Goal: Task Accomplishment & Management: Manage account settings

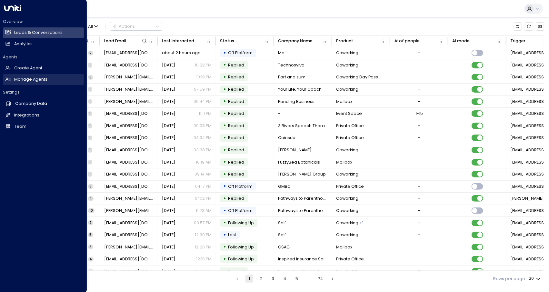
click at [34, 80] on h2 "Manage Agents" at bounding box center [30, 79] width 33 height 6
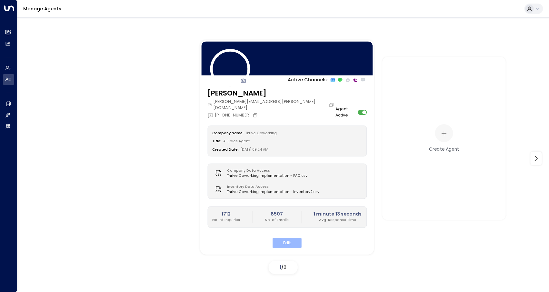
click at [287, 238] on button "Edit" at bounding box center [287, 243] width 29 height 10
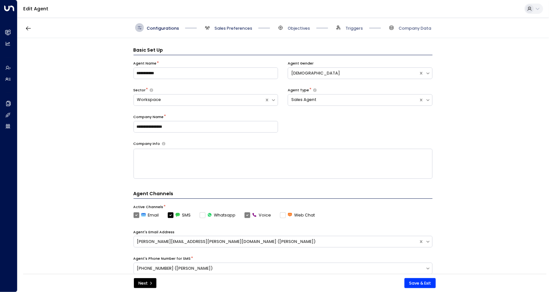
click at [232, 30] on span "Sales Preferences" at bounding box center [234, 28] width 38 height 6
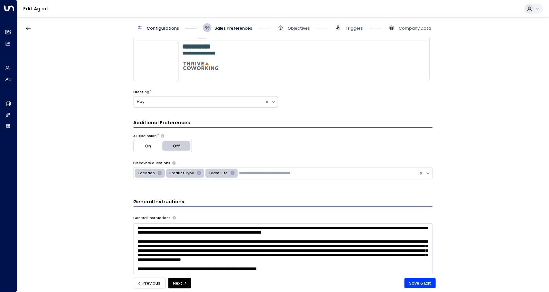
scroll to position [39, 0]
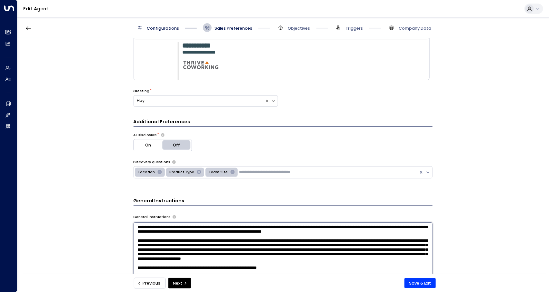
click at [372, 235] on textarea at bounding box center [283, 249] width 299 height 55
drag, startPoint x: 369, startPoint y: 233, endPoint x: 338, endPoint y: 233, distance: 31.6
click at [338, 233] on textarea at bounding box center [283, 249] width 299 height 55
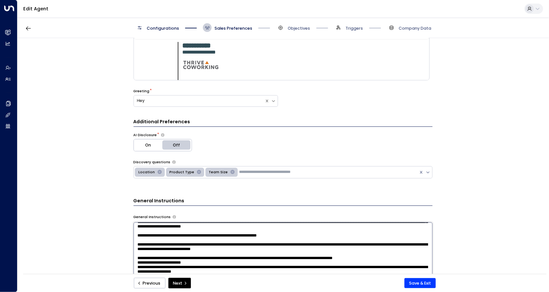
scroll to position [37, 0]
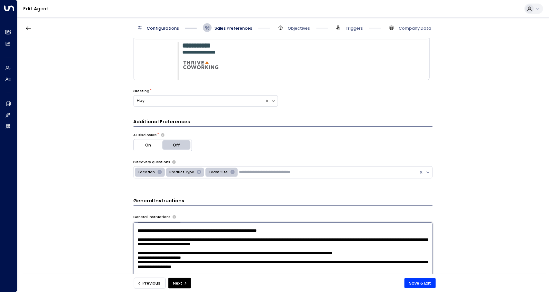
type textarea "**********"
click at [166, 269] on textarea at bounding box center [283, 249] width 299 height 55
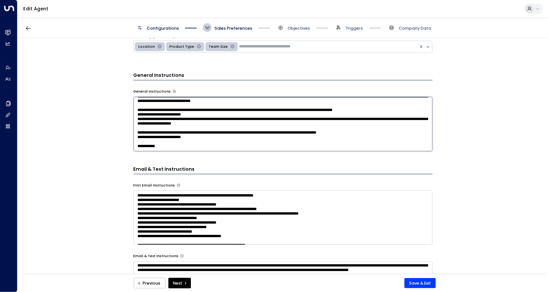
scroll to position [0, 0]
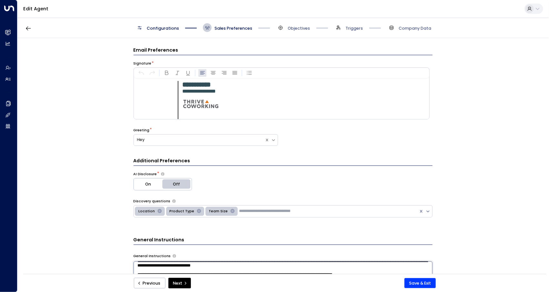
click at [299, 22] on div "Configurations Sales Preferences Objectives Triggers Company Data" at bounding box center [283, 27] width 532 height 21
click at [299, 28] on span "Objectives" at bounding box center [299, 28] width 22 height 6
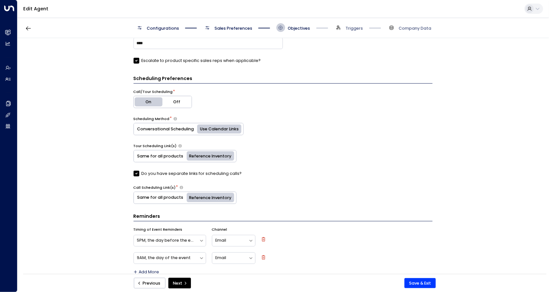
scroll to position [275, 0]
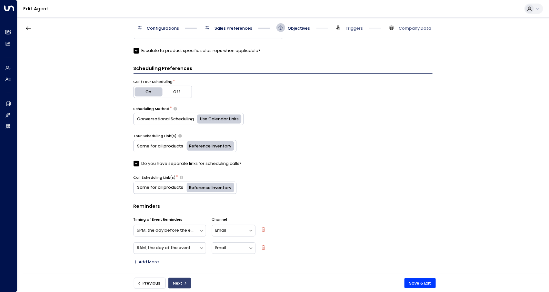
click at [184, 285] on icon "submit" at bounding box center [186, 283] width 4 height 4
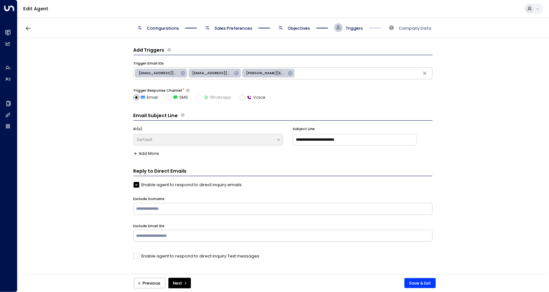
click at [297, 30] on span "Objectives" at bounding box center [299, 28] width 22 height 6
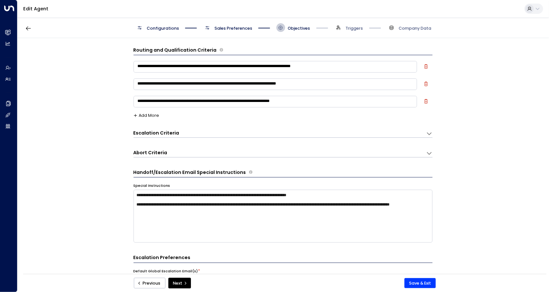
click at [245, 25] on span "Sales Preferences" at bounding box center [234, 28] width 38 height 6
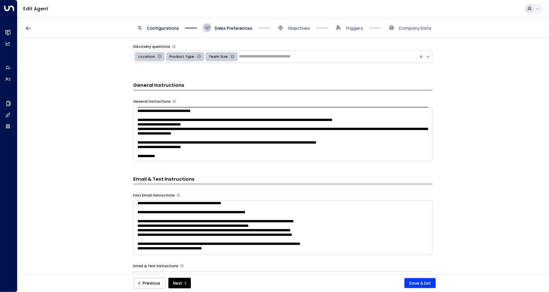
scroll to position [96, 0]
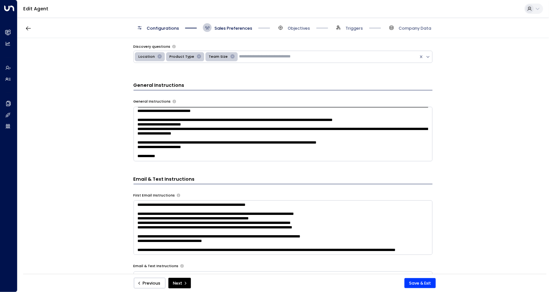
click at [157, 27] on span "Configurations" at bounding box center [163, 28] width 32 height 6
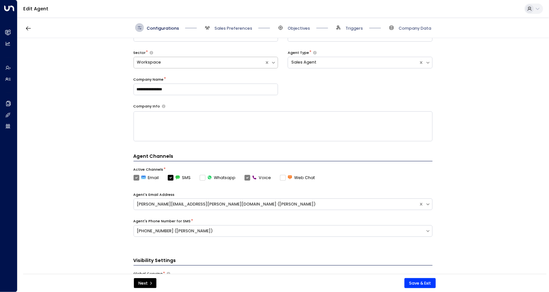
scroll to position [0, 0]
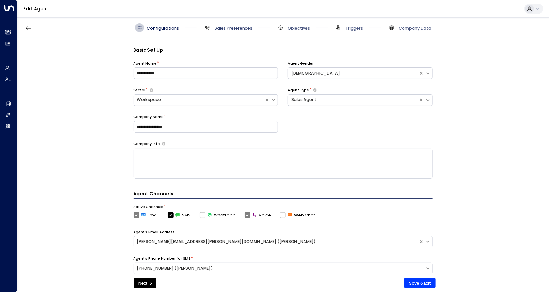
click at [227, 28] on span "Sales Preferences" at bounding box center [234, 28] width 38 height 6
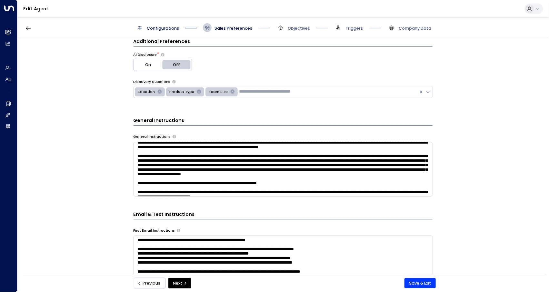
scroll to position [3, 0]
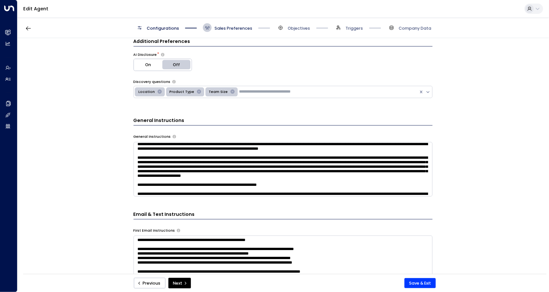
click at [224, 28] on span "Sales Preferences" at bounding box center [234, 28] width 38 height 6
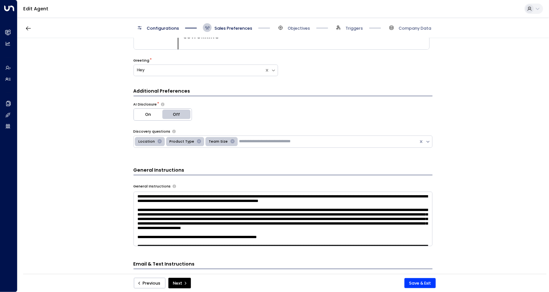
scroll to position [69, 0]
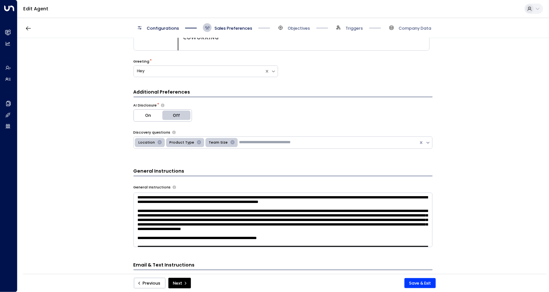
click at [167, 27] on span "Configurations" at bounding box center [163, 28] width 32 height 6
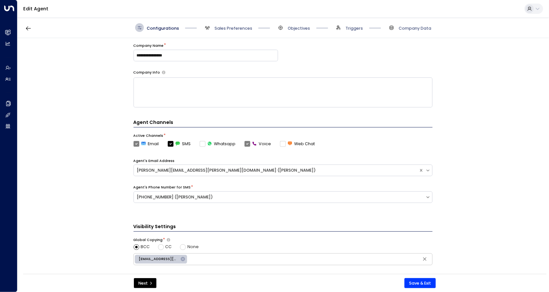
scroll to position [0, 0]
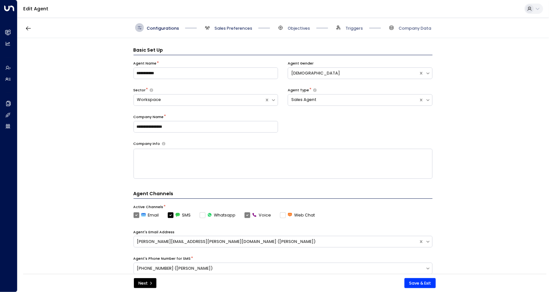
click at [223, 27] on span "Sales Preferences" at bounding box center [234, 28] width 38 height 6
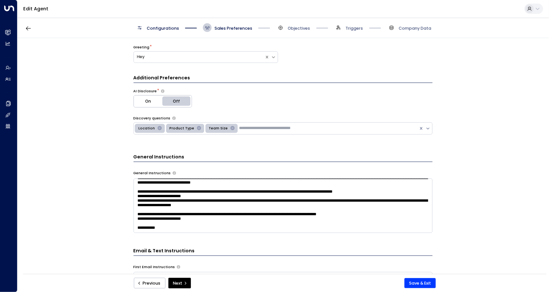
click at [352, 199] on textarea at bounding box center [283, 205] width 299 height 55
paste textarea "**********"
type textarea "**********"
click at [420, 281] on button "Save & Exit" at bounding box center [420, 283] width 31 height 10
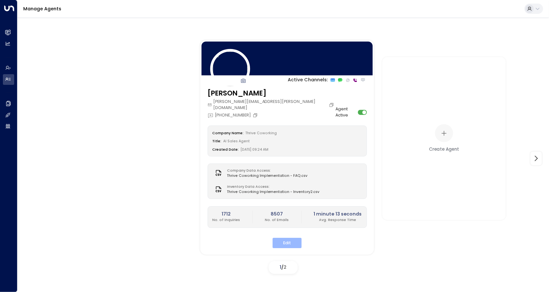
click at [277, 238] on button "Edit" at bounding box center [287, 243] width 29 height 10
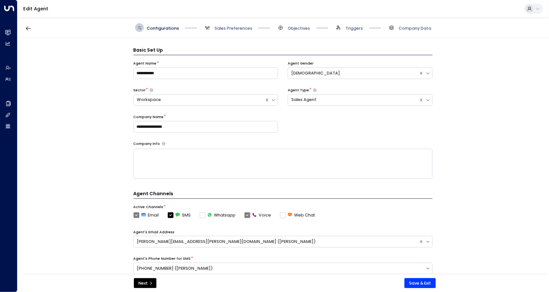
scroll to position [8, 0]
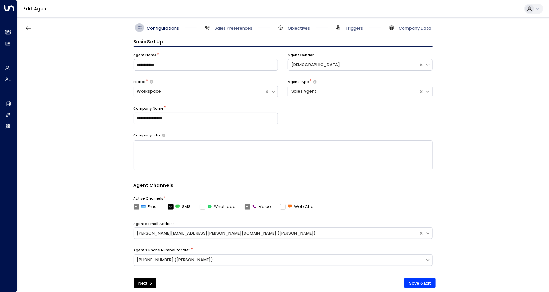
click at [424, 32] on span "Company Data" at bounding box center [409, 27] width 44 height 9
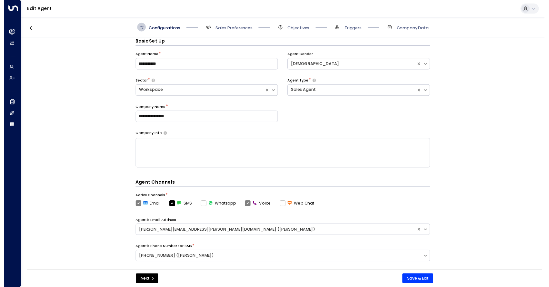
scroll to position [0, 0]
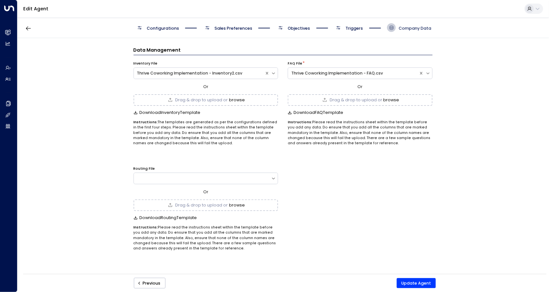
click at [424, 30] on span "Company Data" at bounding box center [415, 28] width 33 height 6
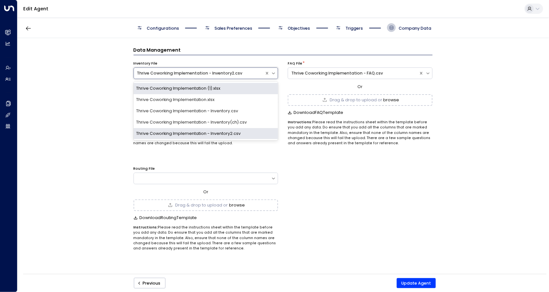
click at [239, 73] on div "Thrive Coworking Implementation - Inventory2.csv" at bounding box center [199, 73] width 124 height 6
click at [243, 61] on div "Inventory File" at bounding box center [206, 63] width 145 height 5
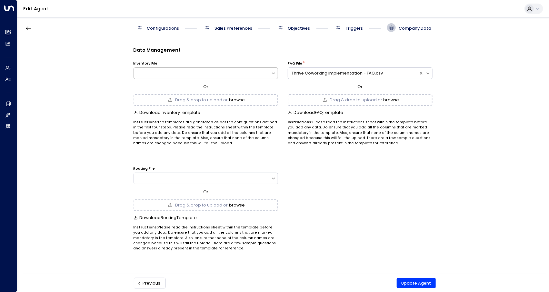
click at [198, 99] on span "Drag & drop to upload or" at bounding box center [201, 100] width 53 height 4
click at [196, 103] on div "Drag & drop to upload or browse" at bounding box center [206, 100] width 145 height 12
click at [412, 281] on button "Update Agent" at bounding box center [416, 283] width 39 height 10
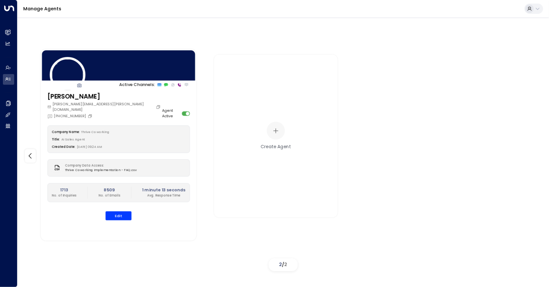
click at [146, 58] on div at bounding box center [119, 65] width 156 height 33
click at [127, 69] on div at bounding box center [119, 65] width 156 height 33
click at [123, 215] on button "Edit" at bounding box center [119, 216] width 26 height 9
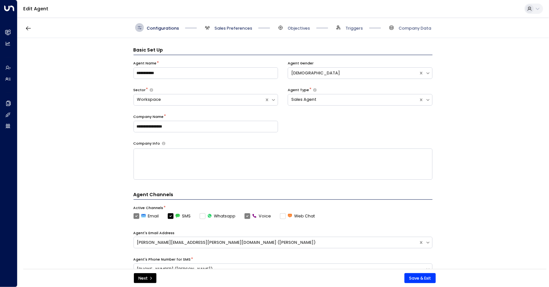
click at [236, 25] on span "Sales Preferences" at bounding box center [234, 28] width 38 height 6
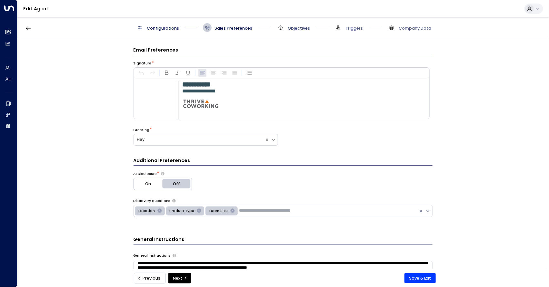
click at [292, 30] on span "Objectives" at bounding box center [299, 28] width 22 height 6
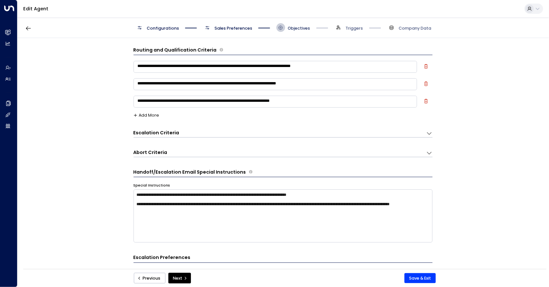
scroll to position [9, 0]
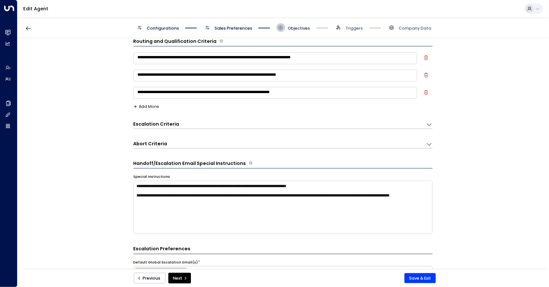
click at [292, 27] on span "Objectives" at bounding box center [299, 28] width 22 height 6
click at [408, 27] on span "Company Data" at bounding box center [415, 28] width 33 height 6
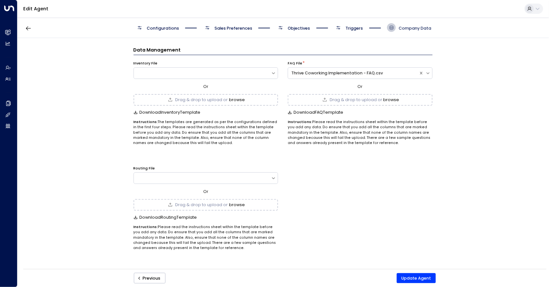
scroll to position [0, 0]
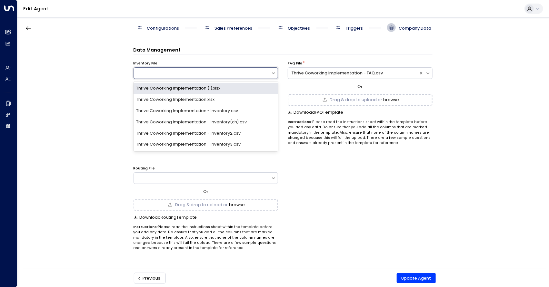
click at [212, 72] on div at bounding box center [202, 73] width 137 height 6
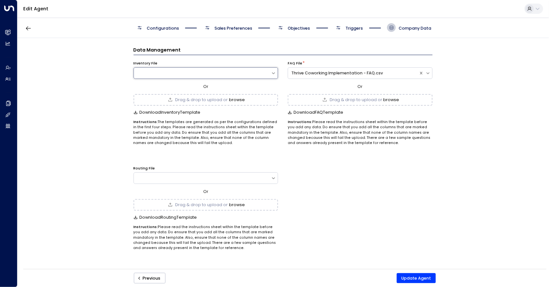
click at [212, 72] on div at bounding box center [202, 73] width 137 height 6
click at [206, 99] on span "Drag & drop to upload or" at bounding box center [201, 100] width 53 height 4
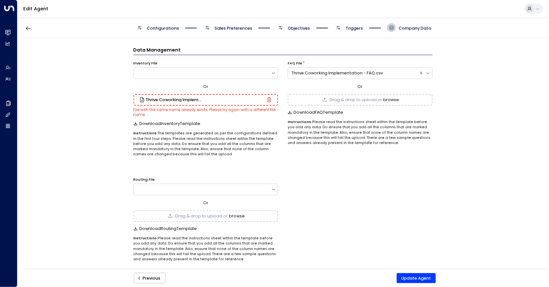
click at [270, 100] on icon "button" at bounding box center [269, 99] width 5 height 5
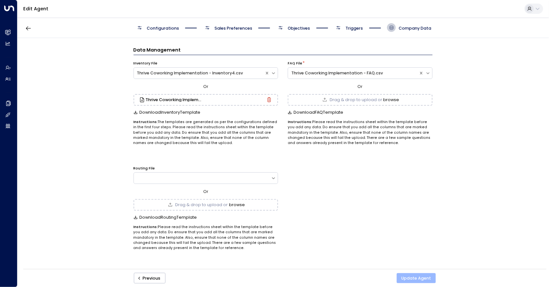
click at [413, 280] on button "Update Agent" at bounding box center [416, 279] width 39 height 10
